Goal: Information Seeking & Learning: Learn about a topic

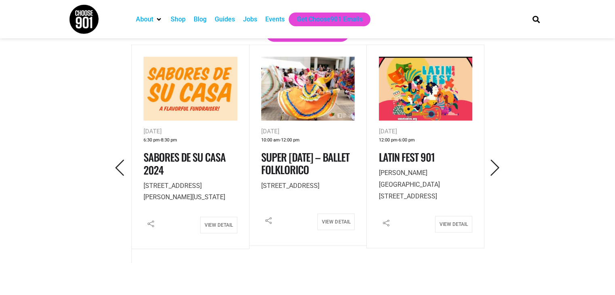
scroll to position [1155, 0]
click at [117, 159] on icon "Previous" at bounding box center [120, 167] width 17 height 17
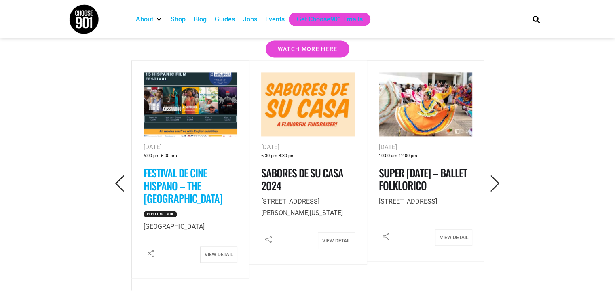
scroll to position [1124, 0]
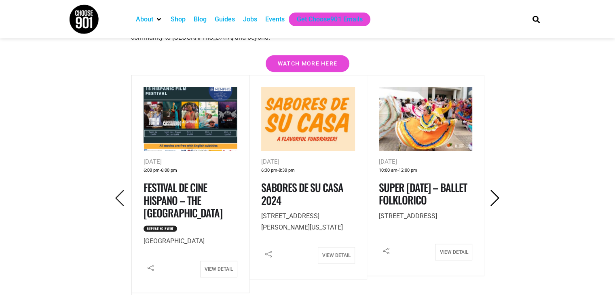
click at [492, 190] on icon "Next" at bounding box center [495, 198] width 17 height 17
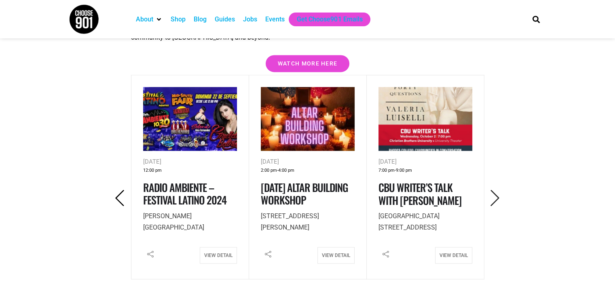
click at [122, 190] on icon "Previous" at bounding box center [120, 198] width 17 height 17
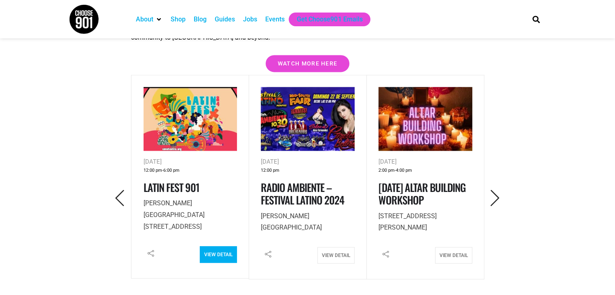
click at [226, 246] on link "View Detail" at bounding box center [218, 254] width 37 height 17
click at [116, 190] on icon "Previous" at bounding box center [120, 198] width 17 height 17
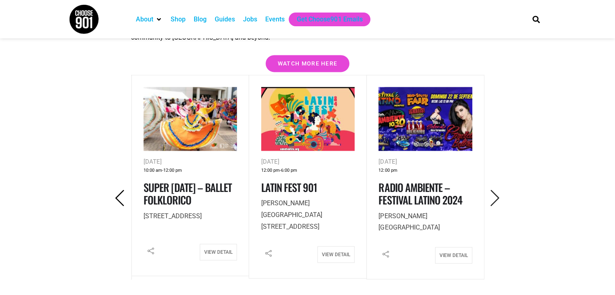
click at [119, 190] on icon "Previous" at bounding box center [120, 198] width 17 height 17
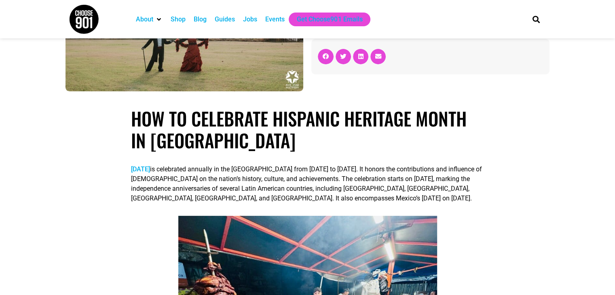
scroll to position [0, 0]
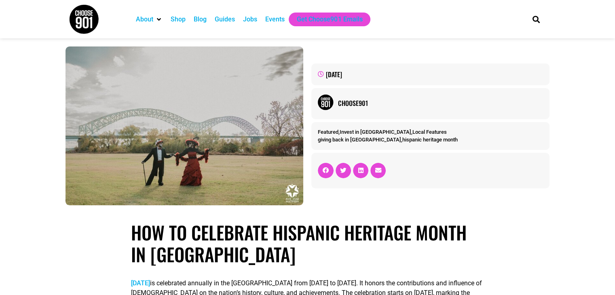
click at [280, 19] on div "Events" at bounding box center [274, 20] width 19 height 10
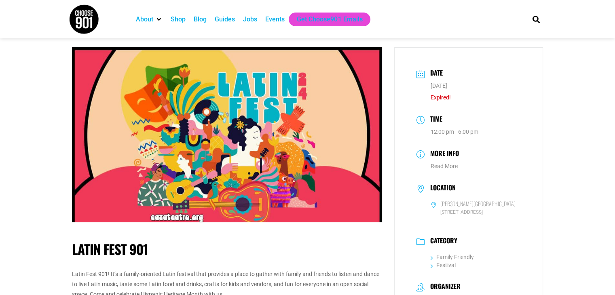
scroll to position [4, 0]
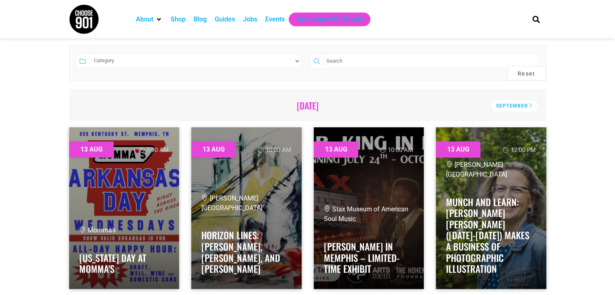
scroll to position [183, 0]
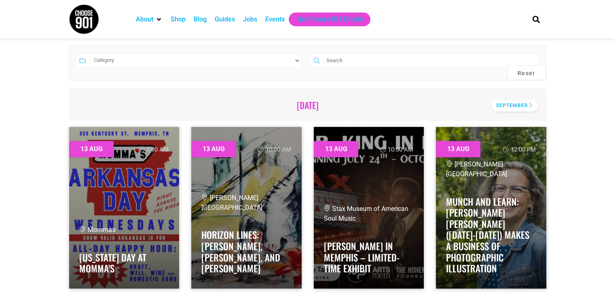
click at [500, 106] on div "September" at bounding box center [514, 106] width 47 height 12
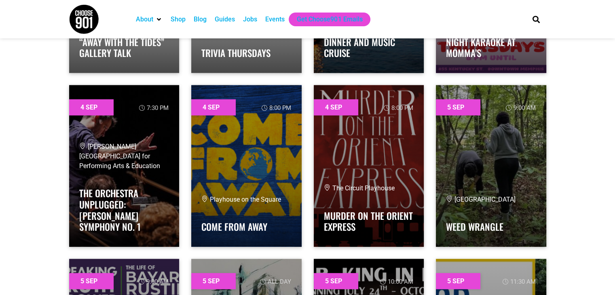
scroll to position [1963, 0]
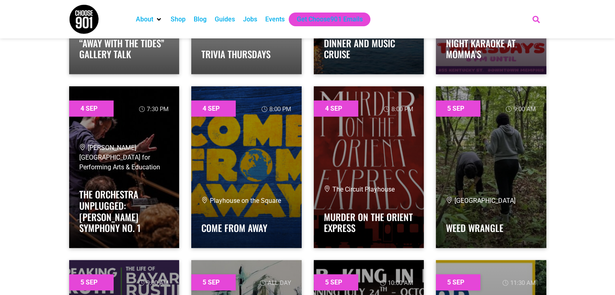
click at [540, 14] on icon "Search" at bounding box center [535, 19] width 13 height 13
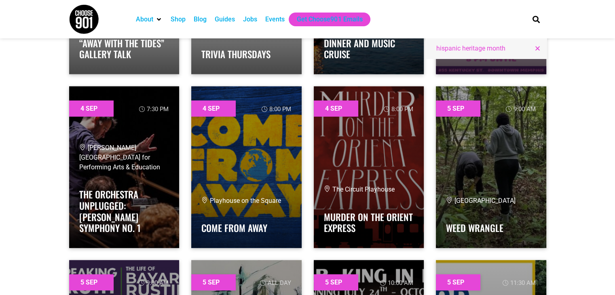
type input "hispanic heritage month"
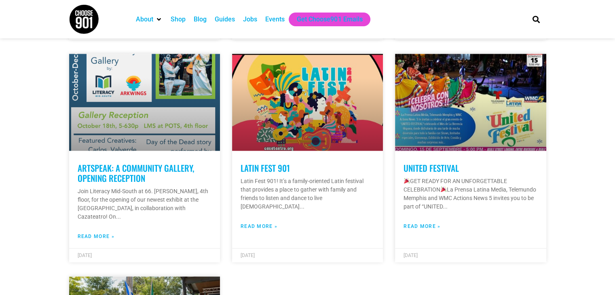
scroll to position [663, 0]
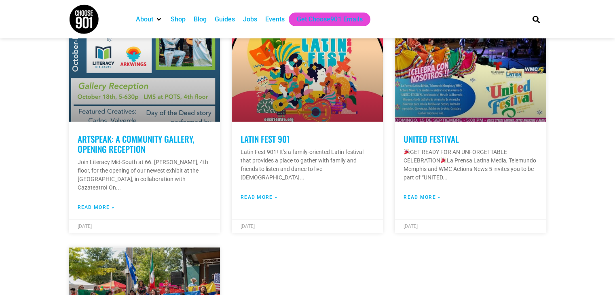
click at [450, 260] on div "Homeschool Day – Hispanic Heritage Month Celebrate Hispanic Heritage Month by l…" at bounding box center [307, -1] width 477 height 877
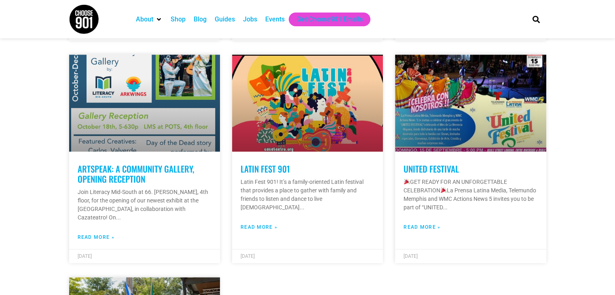
scroll to position [633, 0]
